Goal: Task Accomplishment & Management: Use online tool/utility

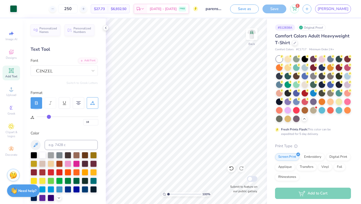
scroll to position [116, 0]
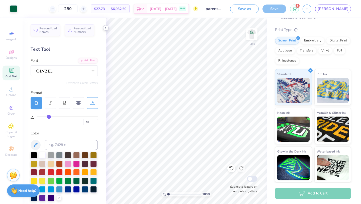
click at [105, 27] on icon at bounding box center [106, 28] width 4 height 4
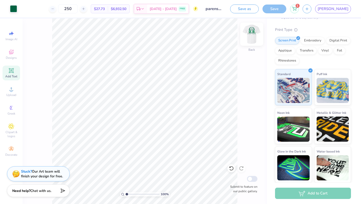
click at [247, 40] on img at bounding box center [252, 34] width 20 height 20
click at [259, 31] on div "100 % Front Submit to feature on our public gallery." at bounding box center [145, 110] width 244 height 185
click at [255, 32] on img at bounding box center [252, 34] width 20 height 20
click at [252, 36] on img at bounding box center [252, 34] width 10 height 10
click at [253, 36] on img at bounding box center [252, 34] width 20 height 20
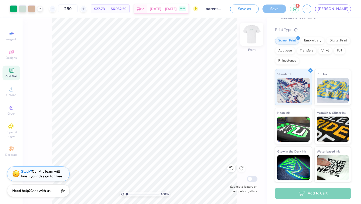
click at [247, 40] on img at bounding box center [252, 34] width 20 height 20
click at [177, 9] on span "[DATE] - [DATE]" at bounding box center [163, 9] width 27 height 5
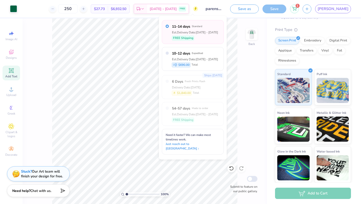
click at [238, 76] on div "100 % Back Submit to feature on our public gallery." at bounding box center [145, 110] width 244 height 185
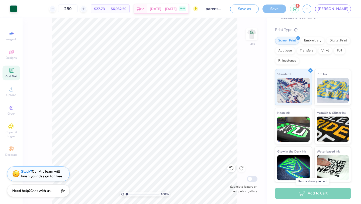
click at [301, 195] on div "Add to Cart" at bounding box center [313, 192] width 76 height 11
click at [296, 9] on icon at bounding box center [294, 8] width 5 height 4
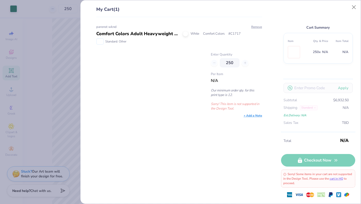
click at [138, 37] on div "Comfort Colors Adult Heavyweight T-Shirt" at bounding box center [137, 33] width 83 height 7
click at [137, 35] on div "Comfort Colors Adult Heavyweight T-Shirt" at bounding box center [137, 33] width 83 height 7
click at [185, 34] on div at bounding box center [185, 33] width 5 height 5
click at [230, 111] on div "parenst wknd Comfort Colors Adult Heavyweight T-Shirt White Comfort Colors # C1…" at bounding box center [179, 71] width 166 height 93
click at [353, 9] on button "Close" at bounding box center [354, 8] width 10 height 10
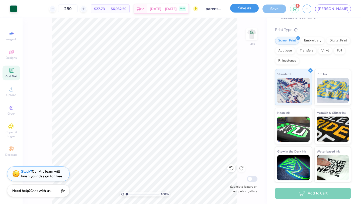
click at [259, 10] on button "Save as" at bounding box center [244, 8] width 29 height 9
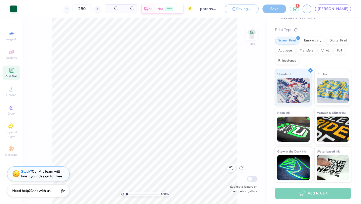
click at [286, 12] on div "Saving... Save" at bounding box center [256, 9] width 62 height 9
click at [286, 12] on div "Save" at bounding box center [274, 9] width 24 height 9
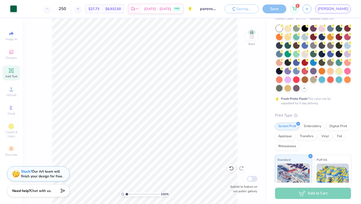
scroll to position [0, 0]
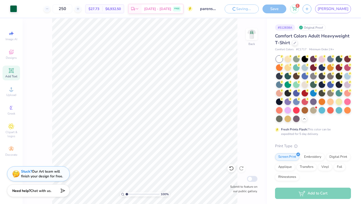
click at [221, 8] on input "parenst wknd" at bounding box center [208, 9] width 25 height 10
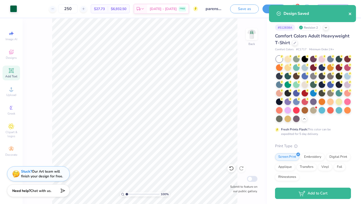
click at [351, 14] on icon "close" at bounding box center [350, 14] width 3 height 3
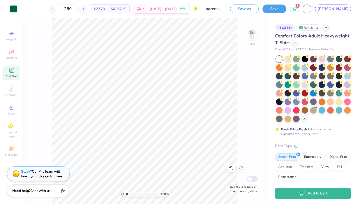
click at [347, 11] on div "Design Saved" at bounding box center [312, 15] width 89 height 23
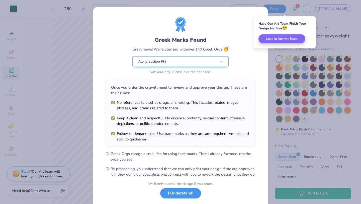
click at [180, 198] on button "I Understand!" at bounding box center [180, 193] width 41 height 10
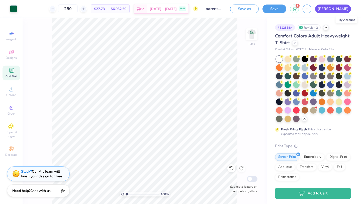
click at [345, 8] on span "[PERSON_NAME]" at bounding box center [333, 9] width 31 height 6
click at [299, 11] on div "1" at bounding box center [294, 8] width 9 height 9
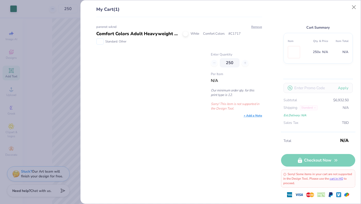
click at [229, 104] on p "Sorry! This item is not supported in the Design Tool." at bounding box center [236, 106] width 51 height 9
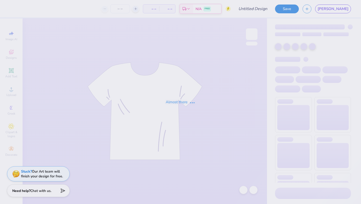
type input "parenst wknd"
type input "250"
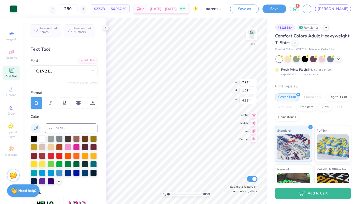
type input "4.36"
type input "5.41"
type input "0.69"
type input "4.68"
type input "4.45"
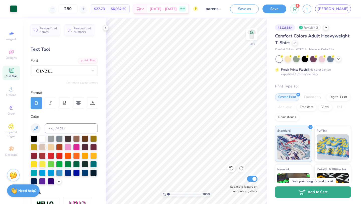
click at [301, 193] on icon "button" at bounding box center [301, 192] width 7 height 6
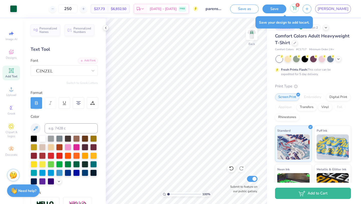
click at [296, 8] on icon at bounding box center [294, 8] width 5 height 4
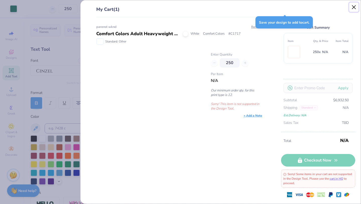
click at [351, 11] on button "Close" at bounding box center [354, 8] width 10 height 10
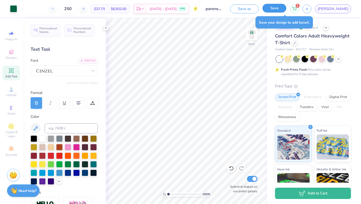
click at [286, 9] on button "Save" at bounding box center [274, 8] width 24 height 9
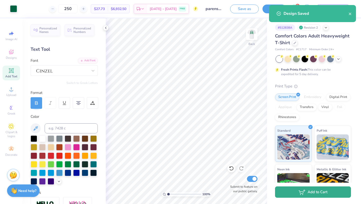
click at [293, 193] on button "Add to Cart" at bounding box center [313, 191] width 76 height 11
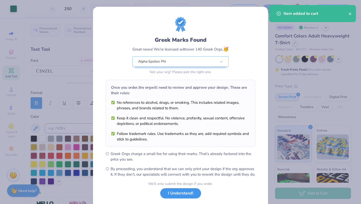
click at [182, 198] on button "I Understand!" at bounding box center [180, 193] width 41 height 10
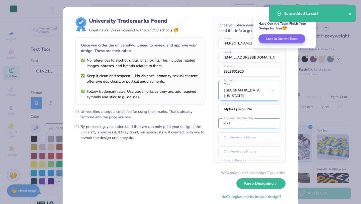
scroll to position [22, 0]
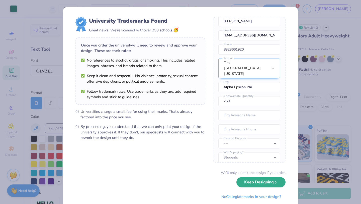
click at [259, 183] on button "Keep Designing" at bounding box center [260, 182] width 49 height 10
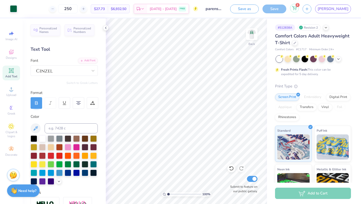
click at [299, 11] on div "2" at bounding box center [294, 8] width 9 height 9
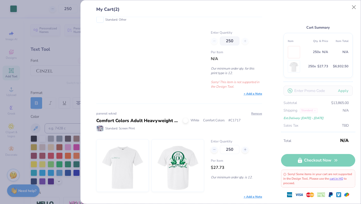
scroll to position [0, 0]
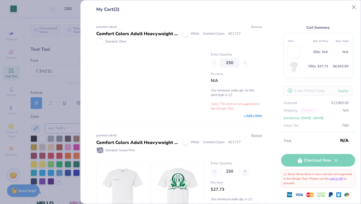
click at [254, 26] on button "Remove" at bounding box center [256, 27] width 11 height 5
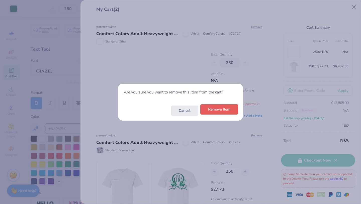
click at [218, 112] on button "Remove Item" at bounding box center [219, 109] width 38 height 10
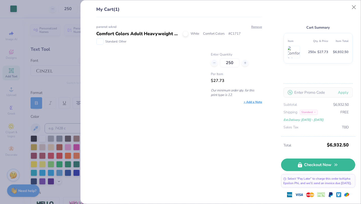
click at [220, 119] on div "parenst wknd Comfort Colors Adult Heavyweight T-Shirt White Comfort Colors # C1…" at bounding box center [177, 110] width 182 height 186
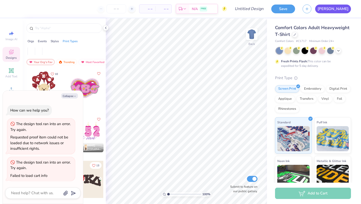
click at [348, 10] on span "[PERSON_NAME]" at bounding box center [333, 9] width 31 height 6
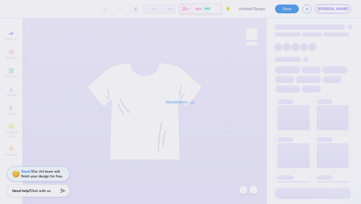
type input "parenst wknd"
type input "250"
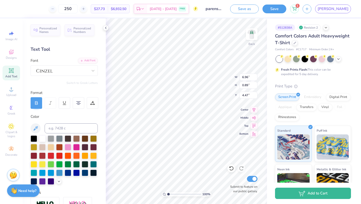
type input "6.96"
type input "0.89"
type input "4.54"
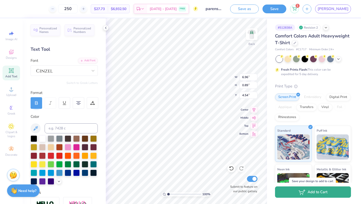
click at [301, 190] on icon "button" at bounding box center [301, 192] width 7 height 6
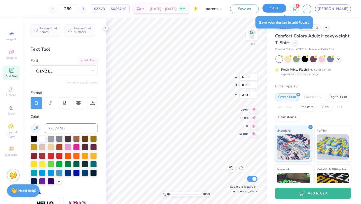
click at [286, 8] on button "Save" at bounding box center [274, 8] width 24 height 9
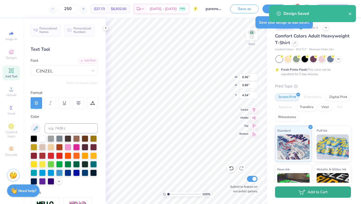
click at [293, 196] on button "Add to Cart" at bounding box center [313, 191] width 76 height 11
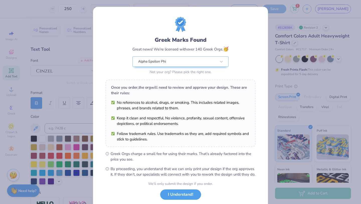
drag, startPoint x: 183, startPoint y: 196, endPoint x: 226, endPoint y: 137, distance: 72.1
click at [226, 137] on form "Greek Marks Found Great news! We’re licensed with over 140 Greek Orgs. 🥳 Alpha …" at bounding box center [181, 114] width 150 height 195
click at [179, 198] on button "I Understand!" at bounding box center [180, 193] width 41 height 10
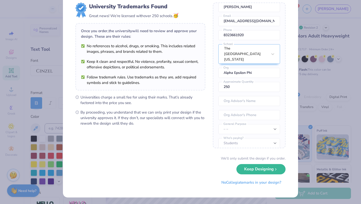
scroll to position [15, 0]
click at [253, 159] on div "We’ll only submit the design if you order." at bounding box center [253, 157] width 65 height 5
click at [256, 169] on button "Keep Designing" at bounding box center [260, 167] width 49 height 10
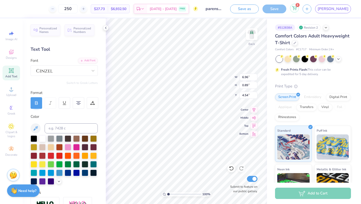
click at [299, 10] on div "2" at bounding box center [294, 8] width 9 height 9
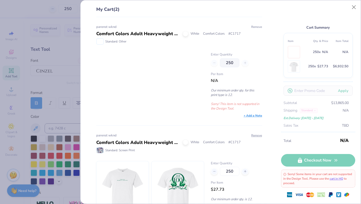
click at [254, 26] on button "Remove" at bounding box center [256, 27] width 11 height 5
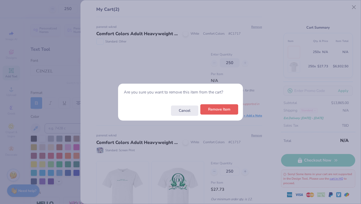
click at [214, 110] on button "Remove Item" at bounding box center [219, 109] width 38 height 10
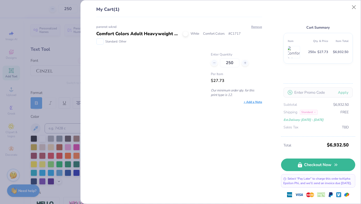
click at [226, 92] on p "Our minimum order qty. for this print type is 12." at bounding box center [236, 92] width 51 height 9
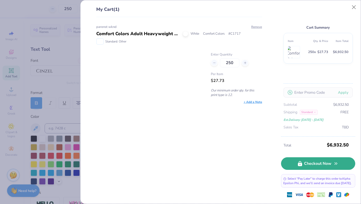
click at [305, 160] on link "Checkout Now" at bounding box center [318, 163] width 74 height 13
click at [299, 157] on link "Checkout Now" at bounding box center [318, 163] width 74 height 13
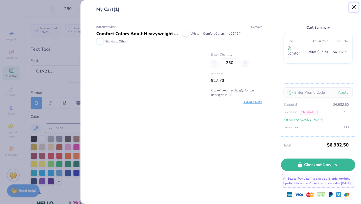
click at [354, 6] on button "Close" at bounding box center [354, 8] width 10 height 10
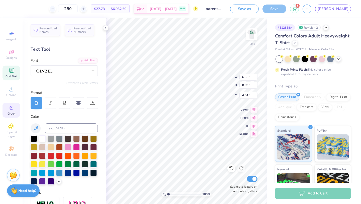
click at [12, 109] on icon at bounding box center [11, 108] width 6 height 6
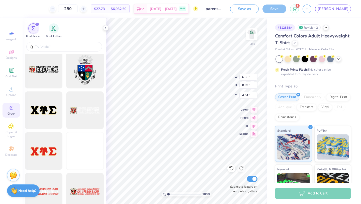
scroll to position [411, 0]
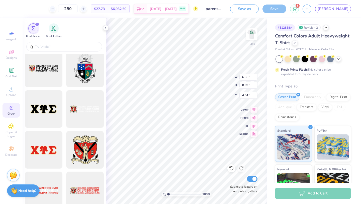
click at [74, 42] on div at bounding box center [64, 47] width 83 height 13
click at [73, 43] on div at bounding box center [64, 47] width 76 height 10
click at [73, 45] on input "text" at bounding box center [67, 46] width 64 height 5
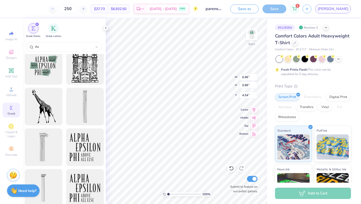
scroll to position [57, 0]
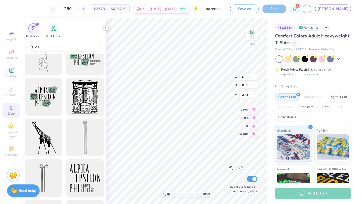
type input "Ae"
click at [104, 27] on icon at bounding box center [106, 28] width 4 height 4
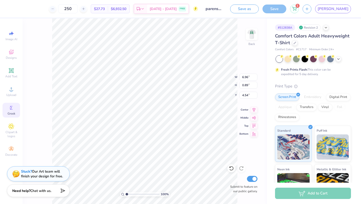
click at [126, 9] on span "$6,932.50" at bounding box center [119, 8] width 16 height 5
click at [105, 9] on span "$27.73" at bounding box center [99, 8] width 11 height 5
click at [105, 8] on span "$27.73" at bounding box center [99, 8] width 11 height 5
click at [301, 194] on div "Add to Cart" at bounding box center [313, 192] width 76 height 11
click at [296, 9] on icon at bounding box center [294, 8] width 5 height 4
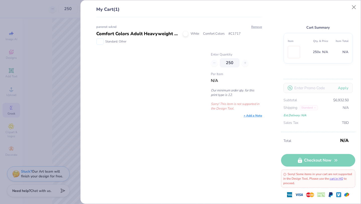
click at [222, 108] on p "Sorry! This item is not supported in the Design Tool." at bounding box center [236, 106] width 51 height 9
click at [354, 10] on button "Close" at bounding box center [354, 8] width 10 height 10
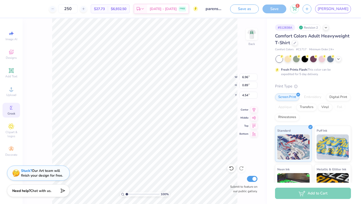
click at [53, 174] on div "Stuck? Our Art team will finish your design for free." at bounding box center [42, 173] width 42 height 10
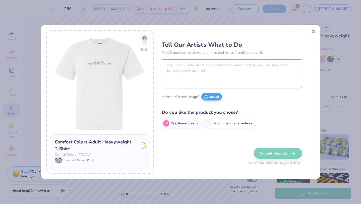
click at [246, 78] on textarea at bounding box center [232, 73] width 140 height 29
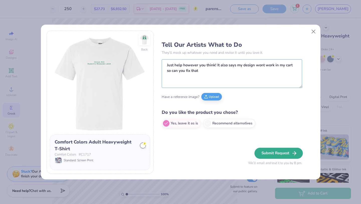
type textarea "Just help however you think! It also says my design wont work in my cart so can…"
click at [270, 152] on button "Submit Request" at bounding box center [278, 152] width 48 height 11
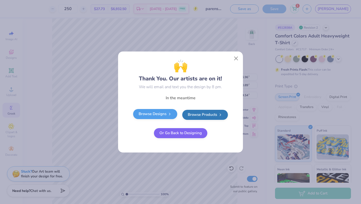
click at [162, 117] on link "Browse Designs" at bounding box center [155, 114] width 44 height 10
